Goal: Transaction & Acquisition: Subscribe to service/newsletter

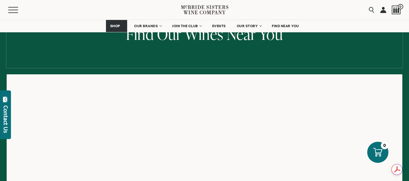
scroll to position [30, 0]
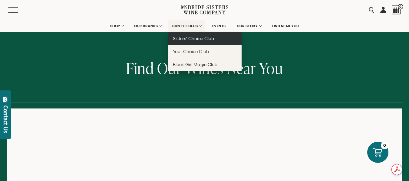
click at [175, 38] on span "Sisters' Choice Club" at bounding box center [193, 38] width 41 height 5
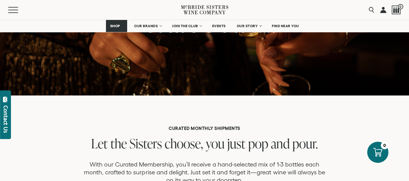
scroll to position [61, 0]
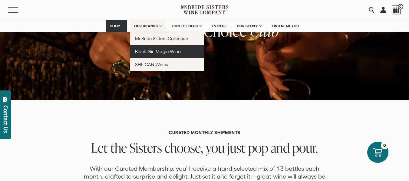
click at [147, 54] on link "Black Girl Magic Wines" at bounding box center [167, 51] width 74 height 13
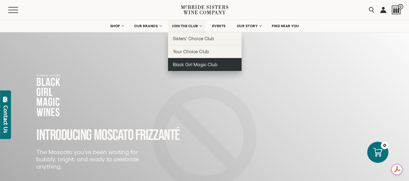
click at [187, 64] on span "Black Girl Magic Club" at bounding box center [195, 64] width 44 height 5
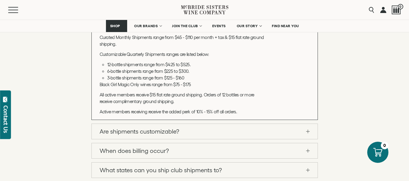
scroll to position [697, 0]
